Goal: Book appointment/travel/reservation

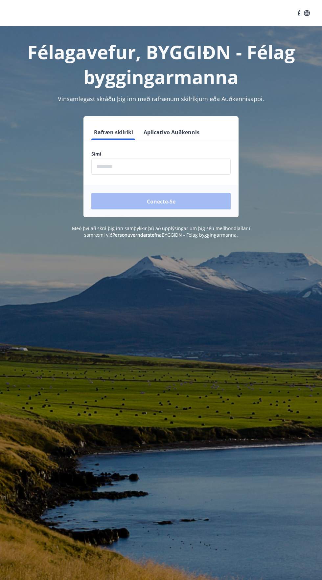
click at [111, 172] on input "phone" at bounding box center [160, 167] width 139 height 16
click at [105, 167] on input "phone" at bounding box center [160, 167] width 139 height 16
type input "*"
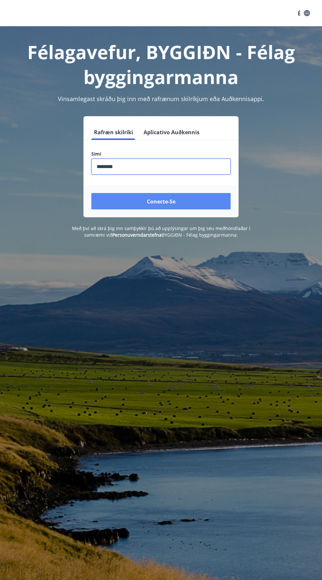
click at [123, 197] on button "Conecte-se" at bounding box center [160, 201] width 139 height 16
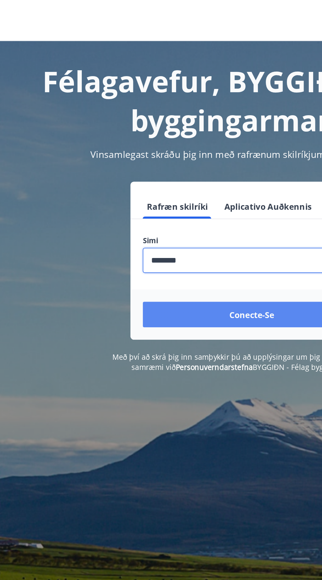
click at [116, 204] on button "Conecte-se" at bounding box center [160, 201] width 139 height 16
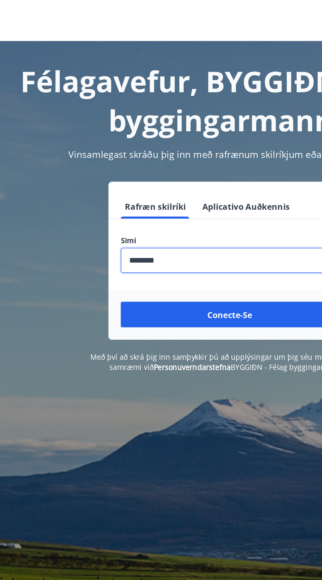
click at [121, 167] on input "phone" at bounding box center [160, 167] width 139 height 16
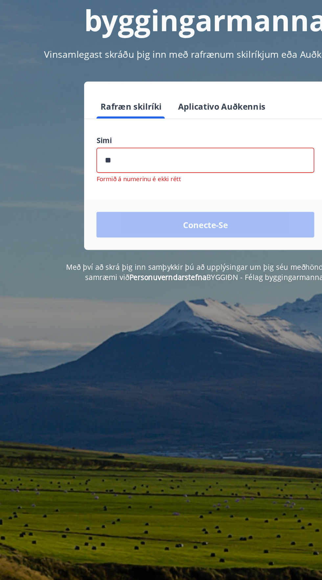
type input "*"
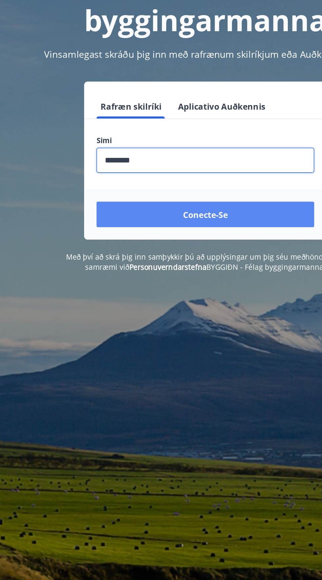
click at [103, 200] on button "Conecte-se" at bounding box center [160, 201] width 139 height 16
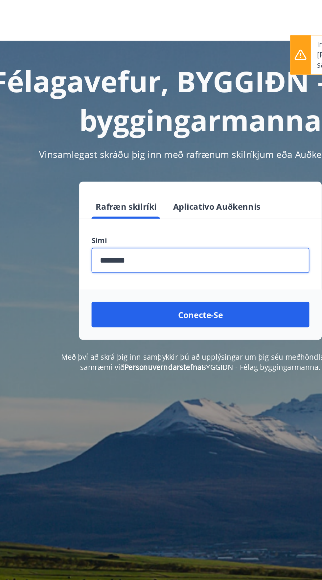
click at [130, 168] on input "phone" at bounding box center [160, 167] width 139 height 16
click at [139, 164] on input "phone" at bounding box center [160, 167] width 139 height 16
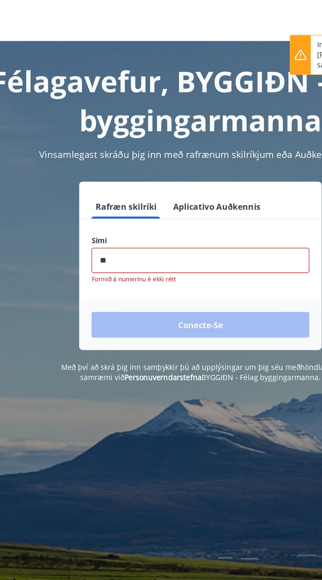
type input "*"
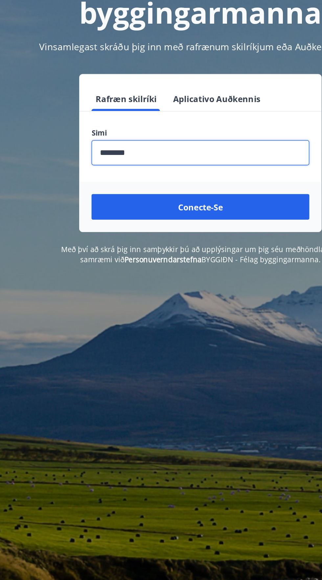
type input "********"
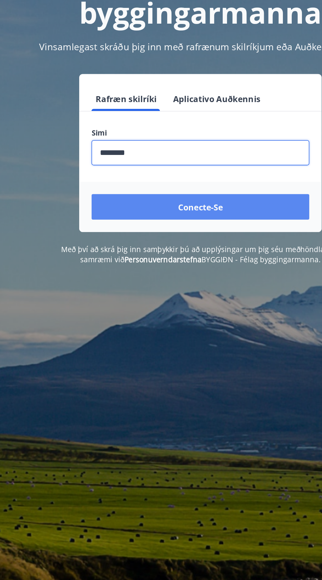
click at [114, 203] on button "Conecte-se" at bounding box center [160, 201] width 139 height 16
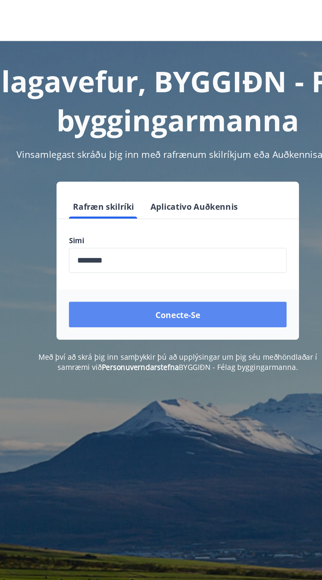
click at [126, 202] on button "Conecte-se" at bounding box center [160, 201] width 139 height 16
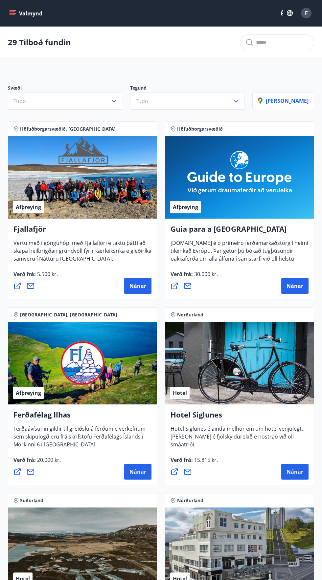
click at [18, 17] on button "Valmynd" at bounding box center [26, 13] width 37 height 12
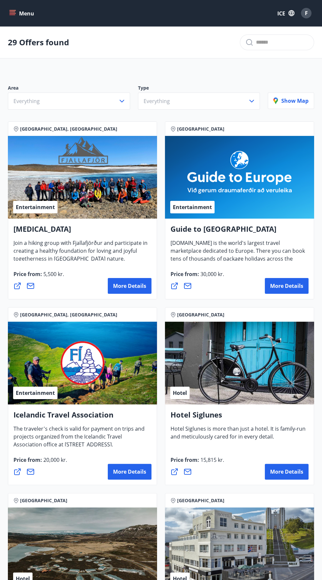
click at [12, 13] on icon "menu" at bounding box center [13, 13] width 7 height 1
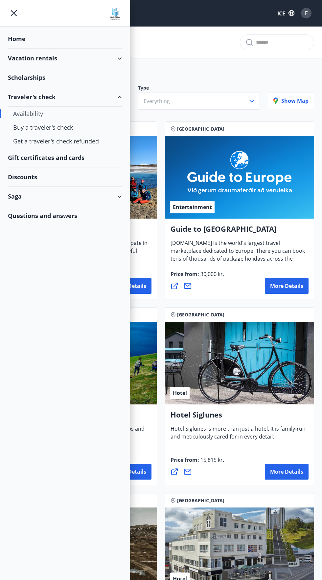
click at [67, 55] on div "Vacation rentals" at bounding box center [65, 58] width 114 height 19
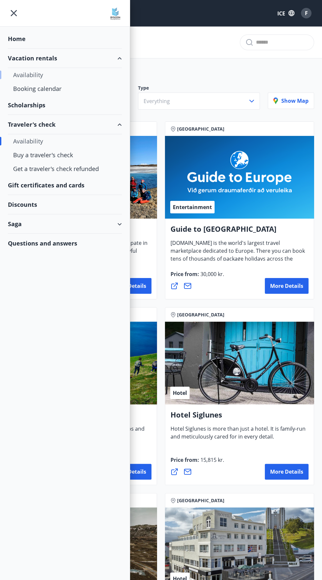
click at [22, 76] on font "Availability" at bounding box center [28, 75] width 30 height 8
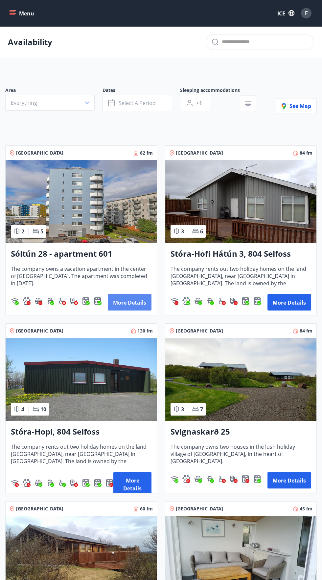
click at [125, 301] on font "More details" at bounding box center [129, 302] width 33 height 7
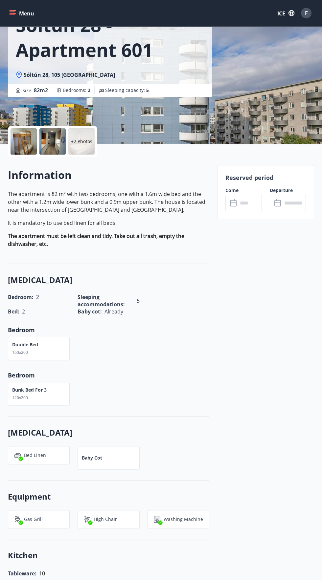
scroll to position [51, 0]
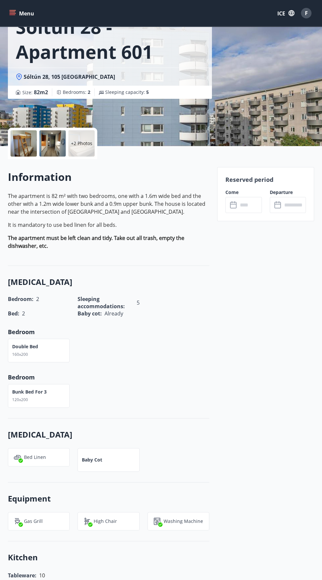
click at [246, 207] on input "text" at bounding box center [250, 205] width 24 height 16
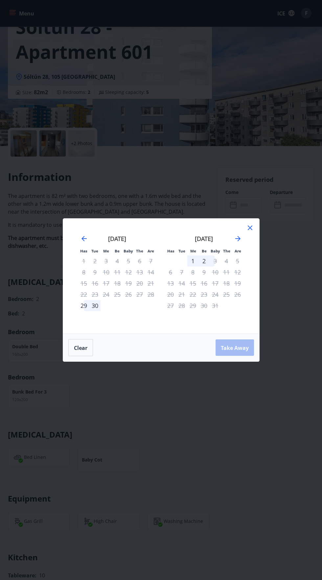
click at [236, 430] on div "Has Tue Me Be Baby The Are Has Tue Me Be Baby The Are August 2025 1 2 3 4 5 6 7…" at bounding box center [161, 290] width 322 height 580
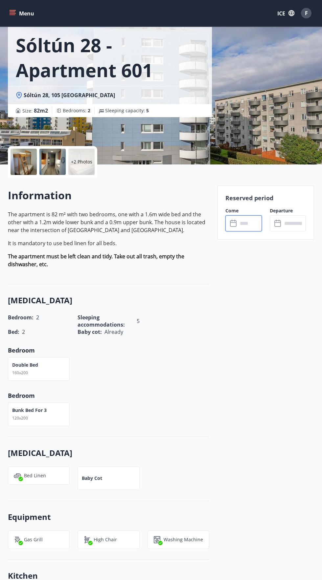
scroll to position [0, 0]
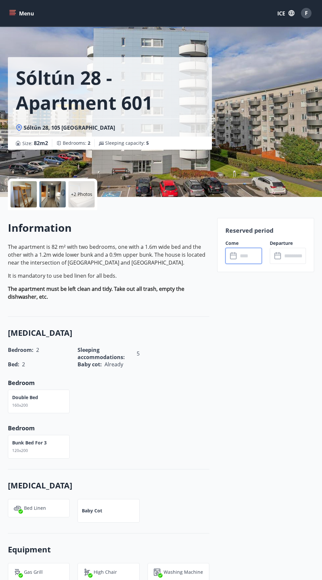
click at [245, 255] on input "text" at bounding box center [250, 256] width 24 height 16
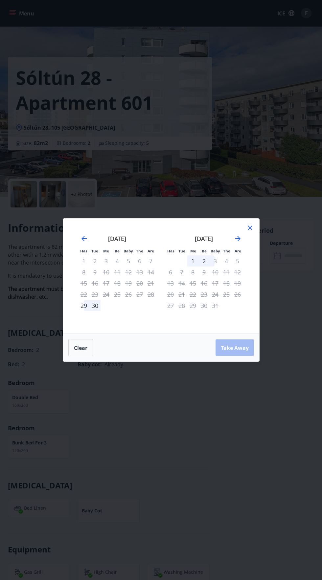
click at [204, 261] on font "2" at bounding box center [203, 261] width 3 height 8
click at [194, 261] on div "1" at bounding box center [192, 260] width 11 height 11
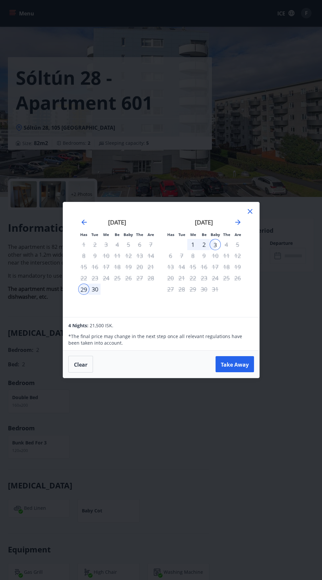
click at [204, 244] on font "2" at bounding box center [203, 245] width 3 height 8
click at [192, 245] on font "1" at bounding box center [192, 245] width 3 height 8
click at [195, 251] on div "8" at bounding box center [192, 255] width 11 height 11
click at [191, 246] on font "1" at bounding box center [192, 245] width 3 height 8
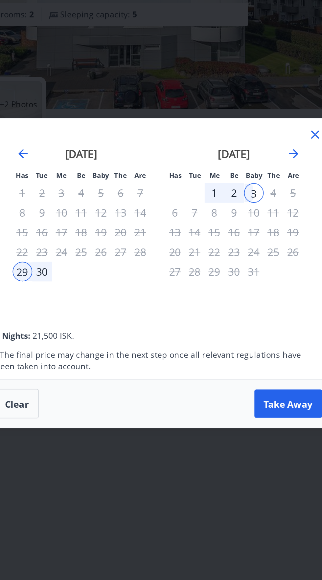
click at [192, 245] on font "1" at bounding box center [192, 245] width 3 height 8
click at [204, 249] on div "2" at bounding box center [203, 244] width 11 height 11
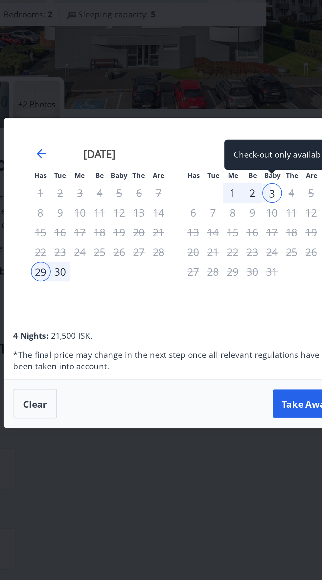
click at [82, 293] on div "29" at bounding box center [83, 289] width 11 height 11
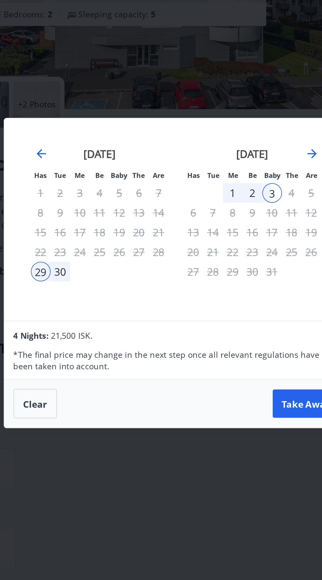
click at [98, 293] on div "30" at bounding box center [94, 289] width 11 height 11
click at [191, 248] on font "1" at bounding box center [192, 245] width 3 height 8
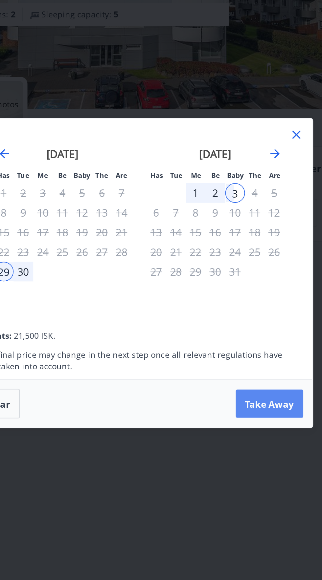
click at [235, 368] on button "Take Away" at bounding box center [234, 364] width 38 height 16
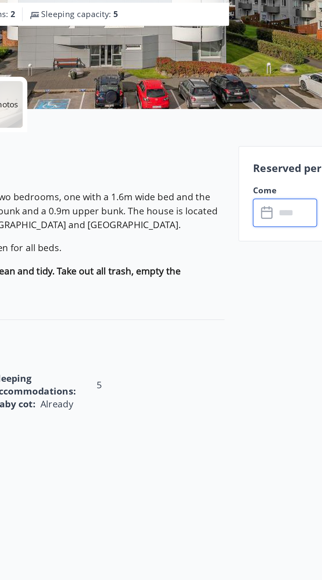
type input "******"
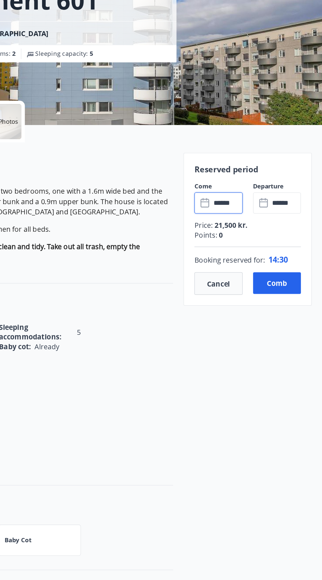
scroll to position [38, 0]
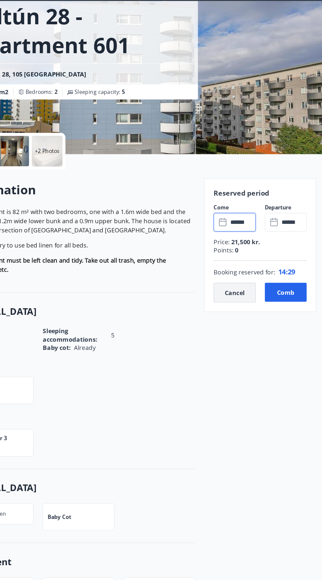
click at [238, 284] on button "Cancel" at bounding box center [243, 279] width 36 height 17
